Goal: Transaction & Acquisition: Purchase product/service

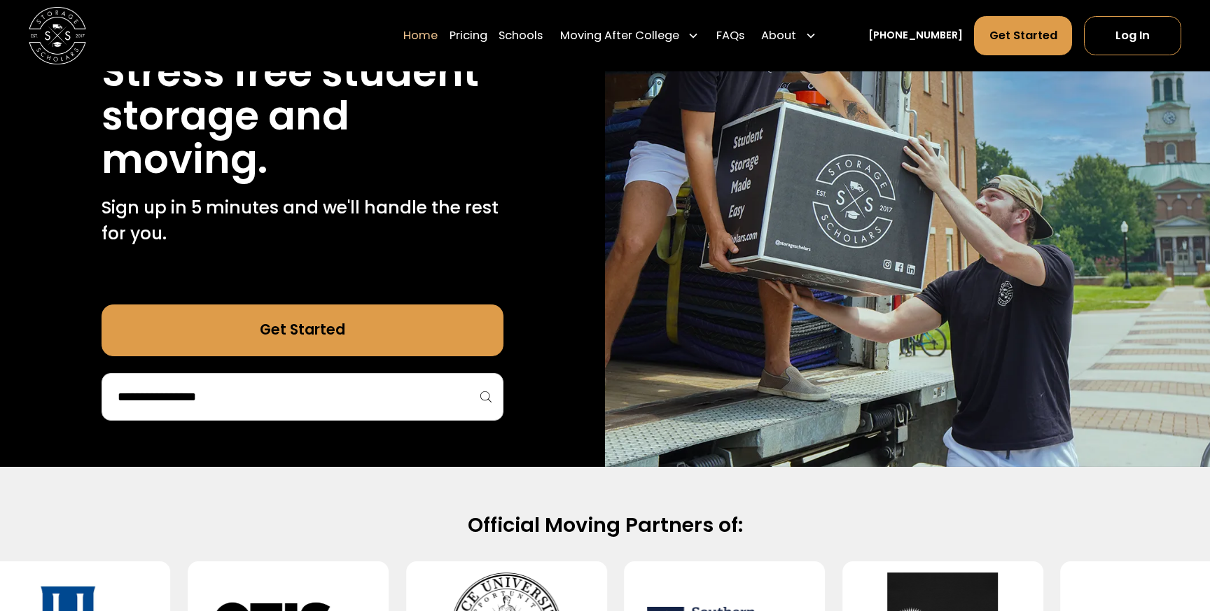
scroll to position [209, 0]
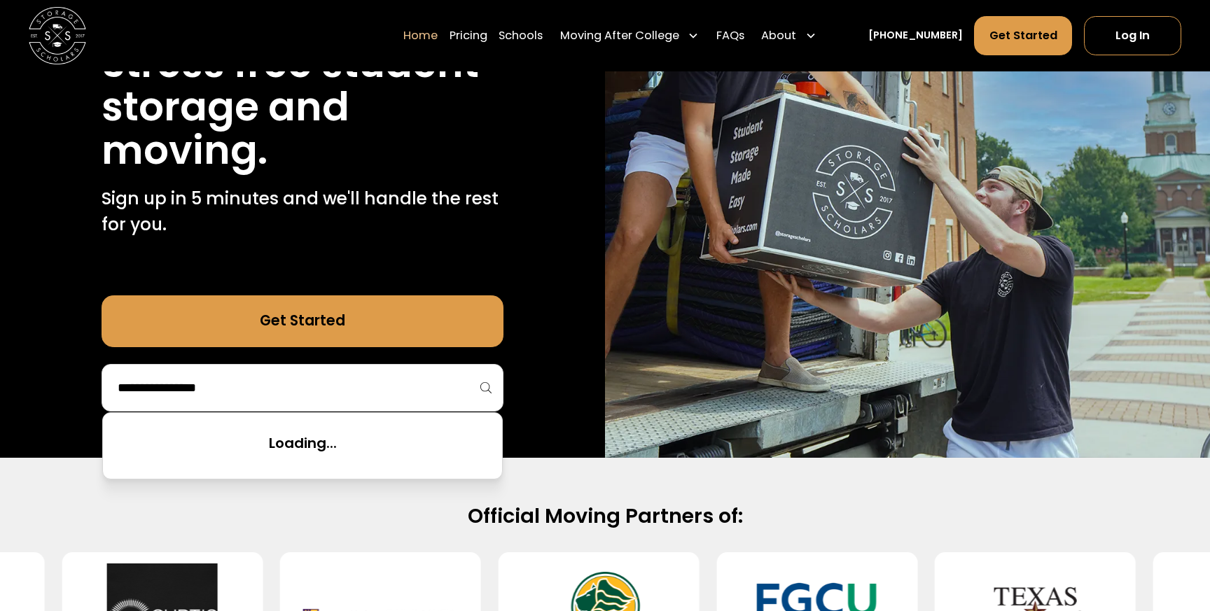
click at [443, 399] on input "search" at bounding box center [302, 388] width 373 height 24
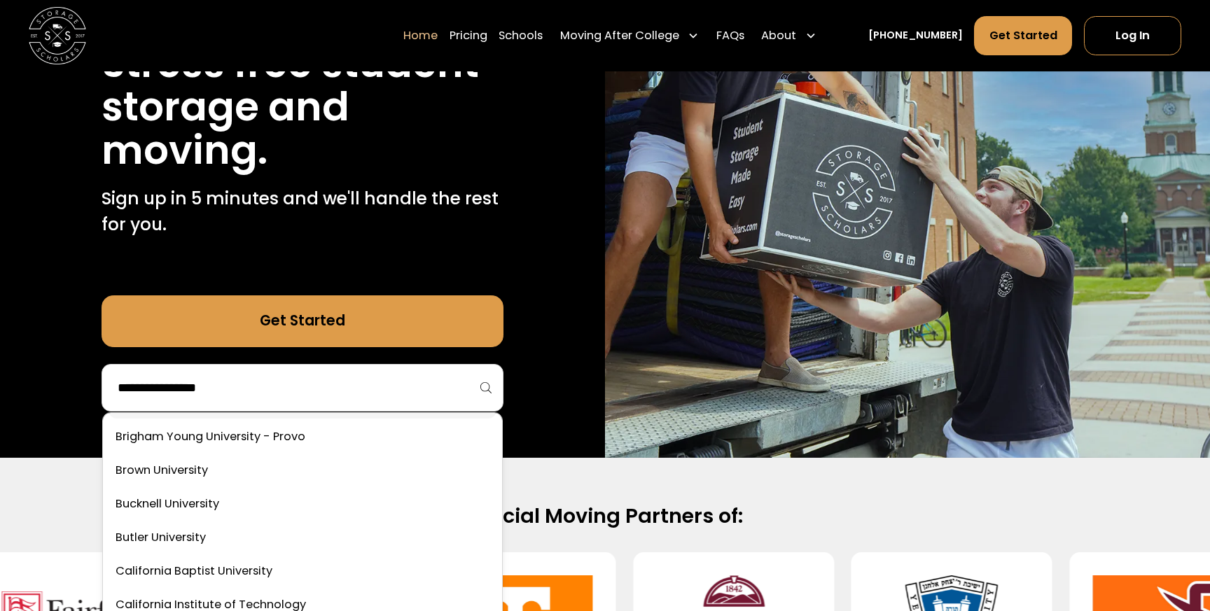
scroll to position [739, 0]
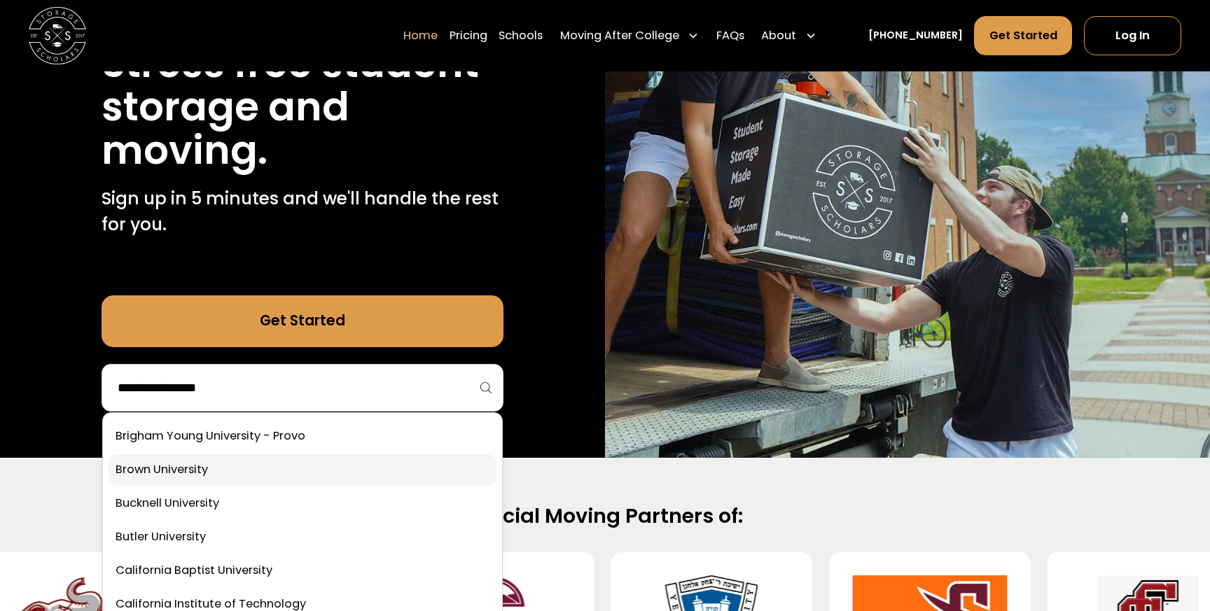
click at [201, 471] on link at bounding box center [303, 470] width 388 height 31
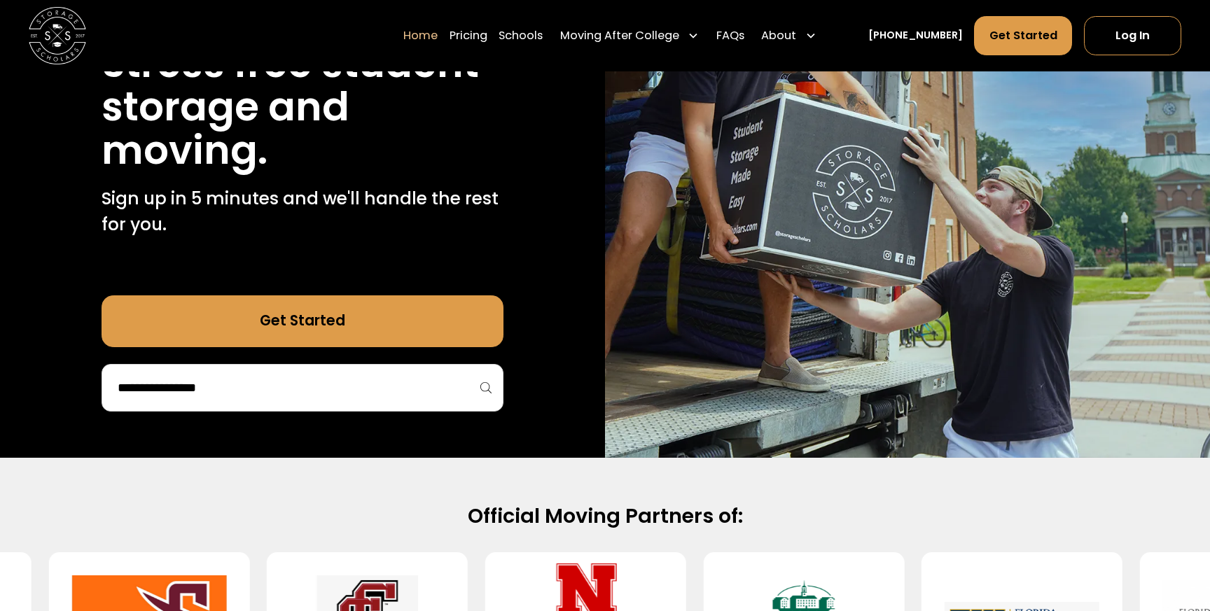
click at [263, 390] on input "search" at bounding box center [302, 388] width 373 height 24
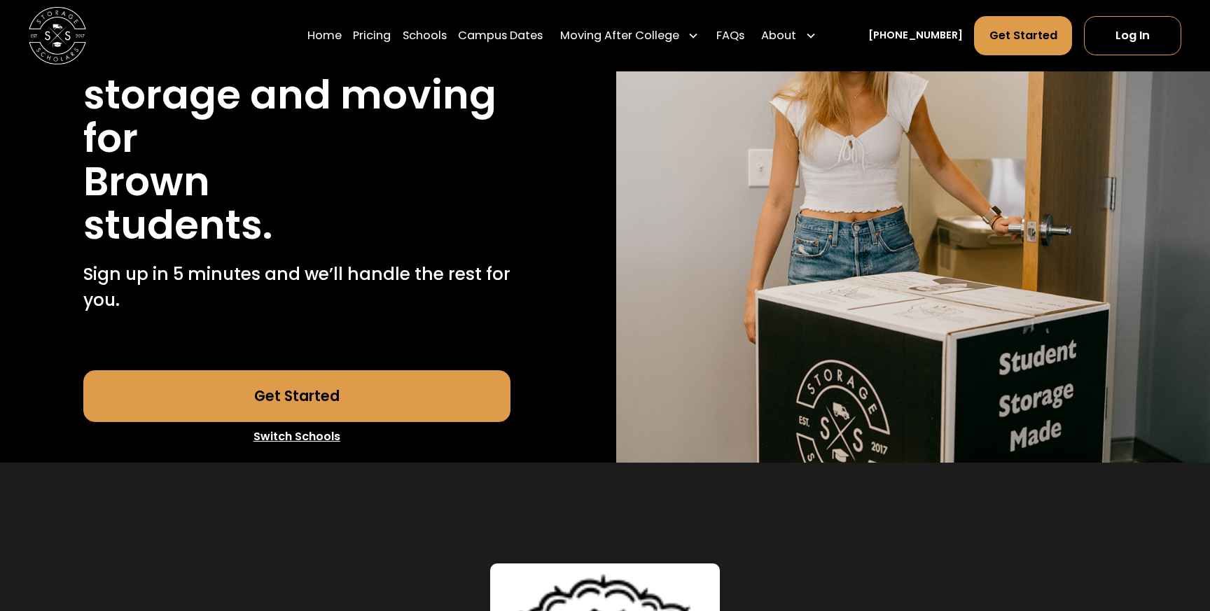
scroll to position [220, 0]
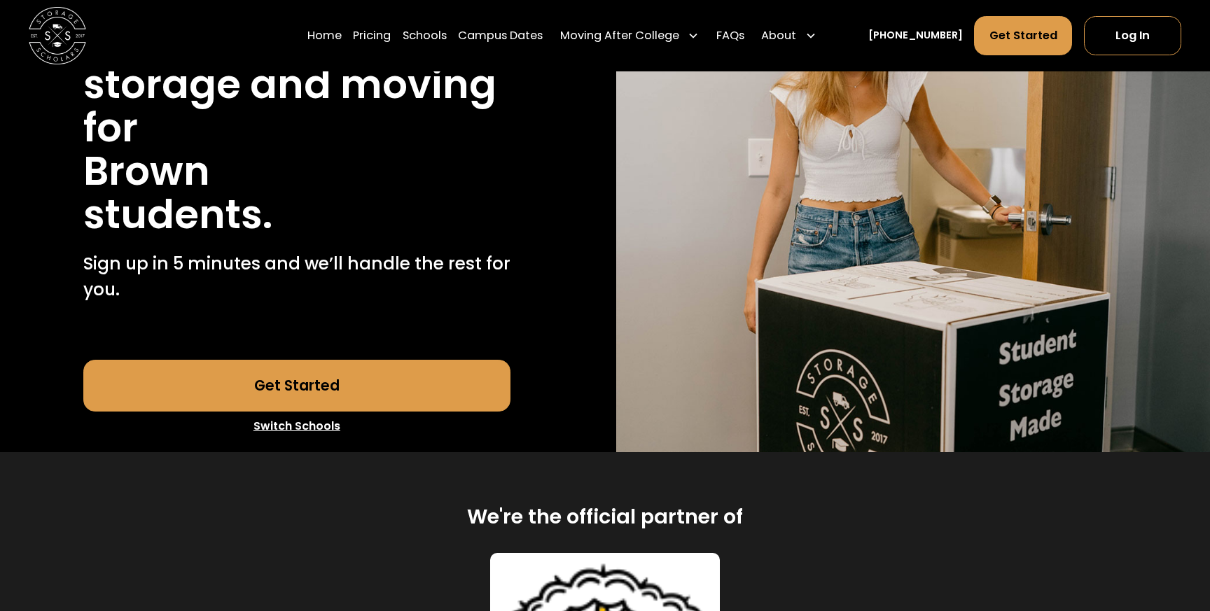
click at [353, 390] on link "Get Started" at bounding box center [296, 386] width 427 height 52
